Goal: Register for event/course

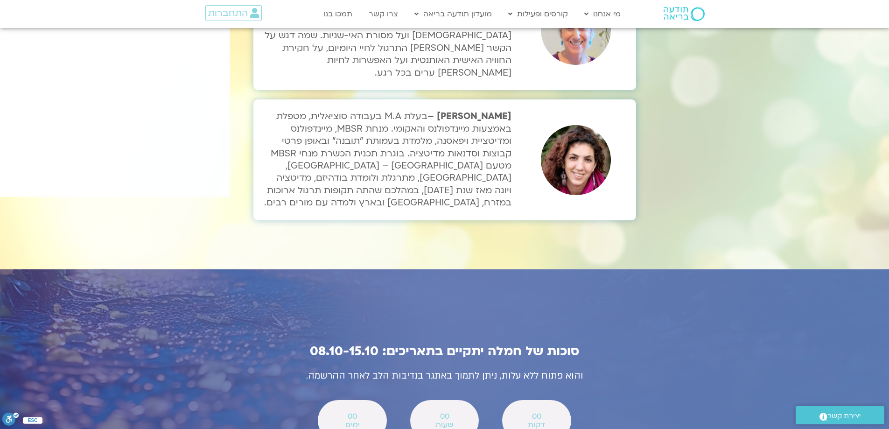
scroll to position [3127, 0]
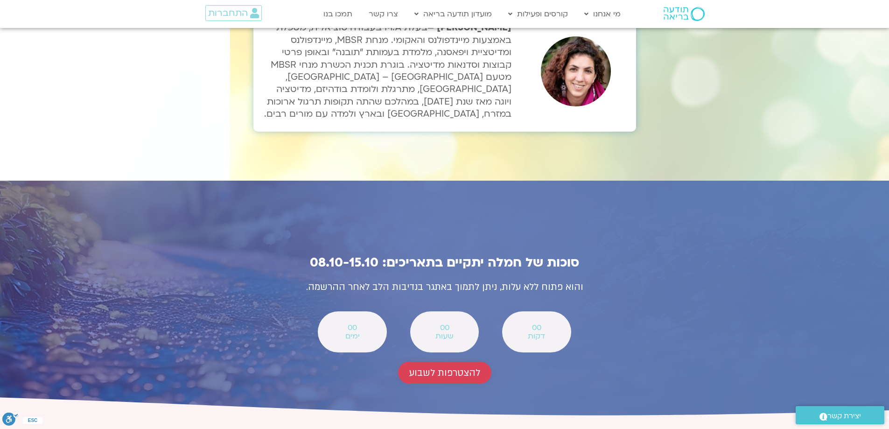
click at [468, 367] on span "להצטרפות לשבוע" at bounding box center [444, 372] width 71 height 11
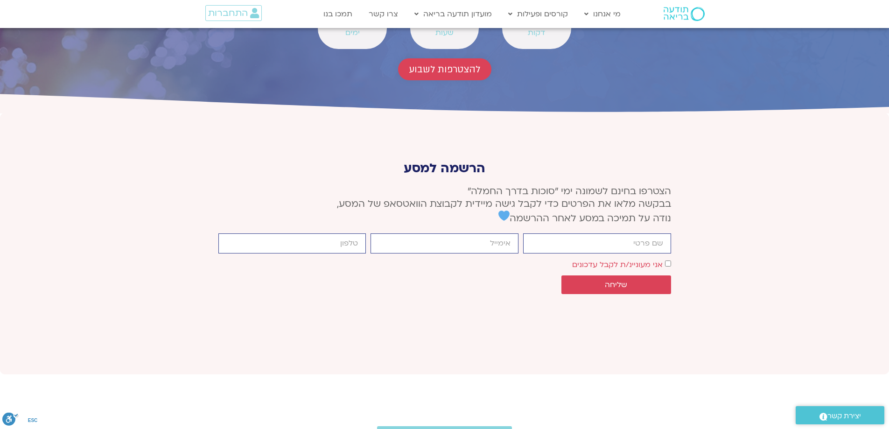
scroll to position [3491, 0]
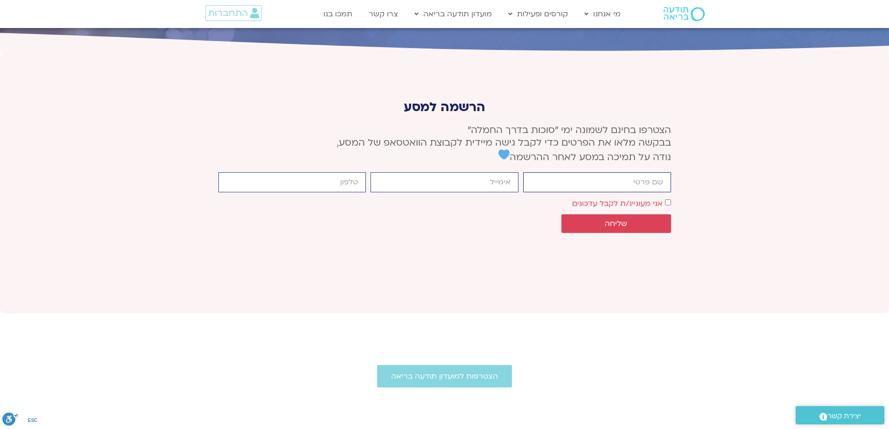
click at [611, 172] on input "firstname" at bounding box center [597, 182] width 148 height 20
type input "nili rashal"
type input "nili29@gmail.com"
type input "0502794450"
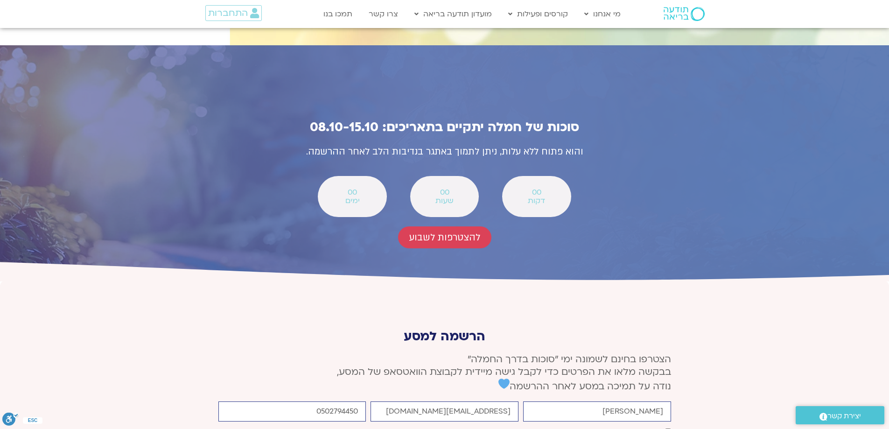
scroll to position [3304, 0]
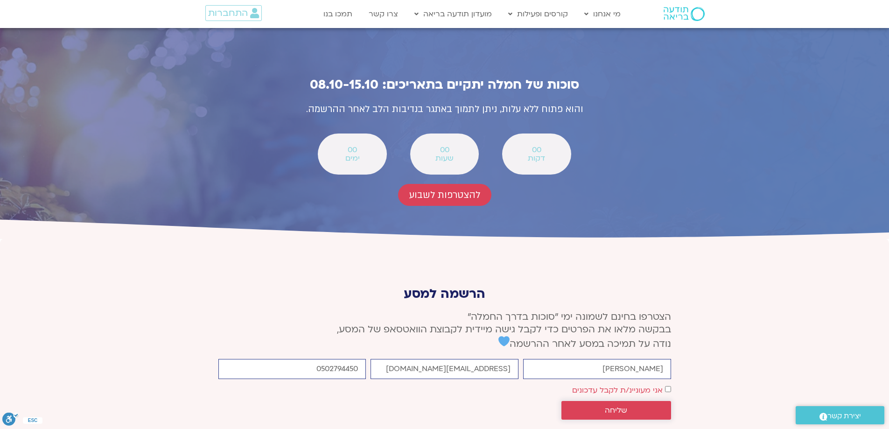
click at [631, 406] on span "שליחה" at bounding box center [616, 410] width 87 height 8
